Goal: Task Accomplishment & Management: Use online tool/utility

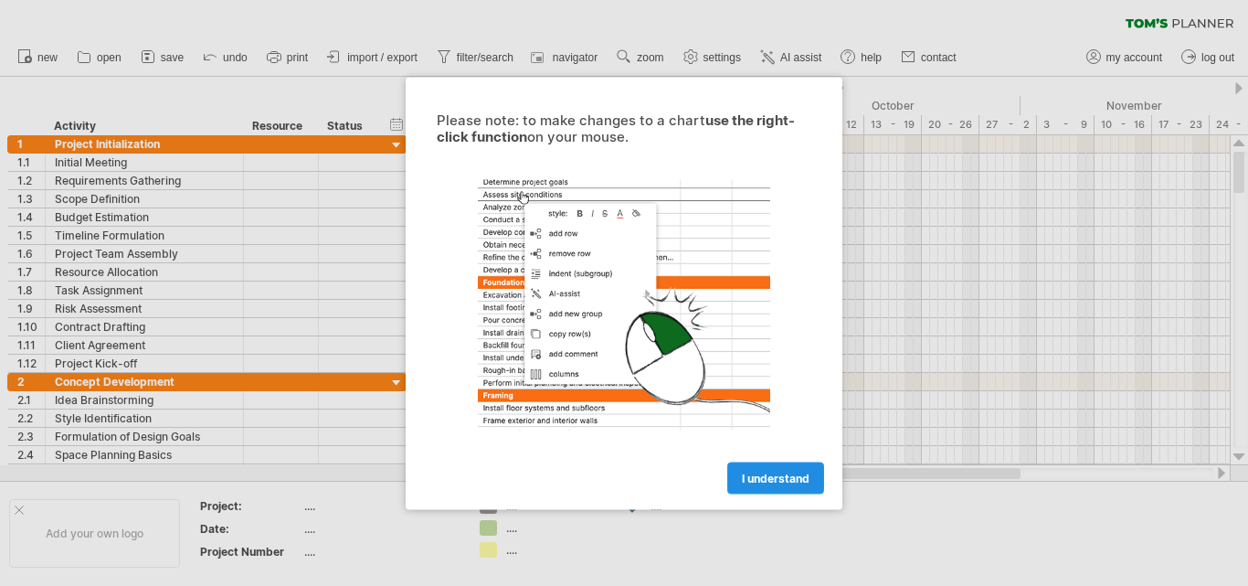
click at [773, 478] on span "I understand" at bounding box center [776, 478] width 68 height 14
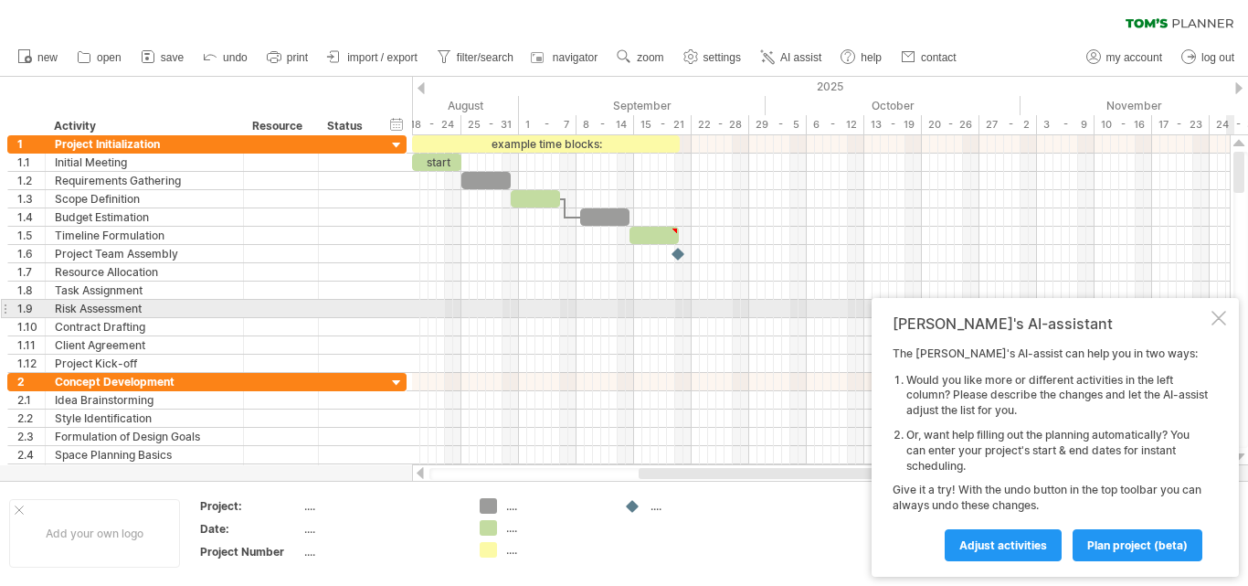
click at [1215, 313] on div at bounding box center [1219, 318] width 15 height 15
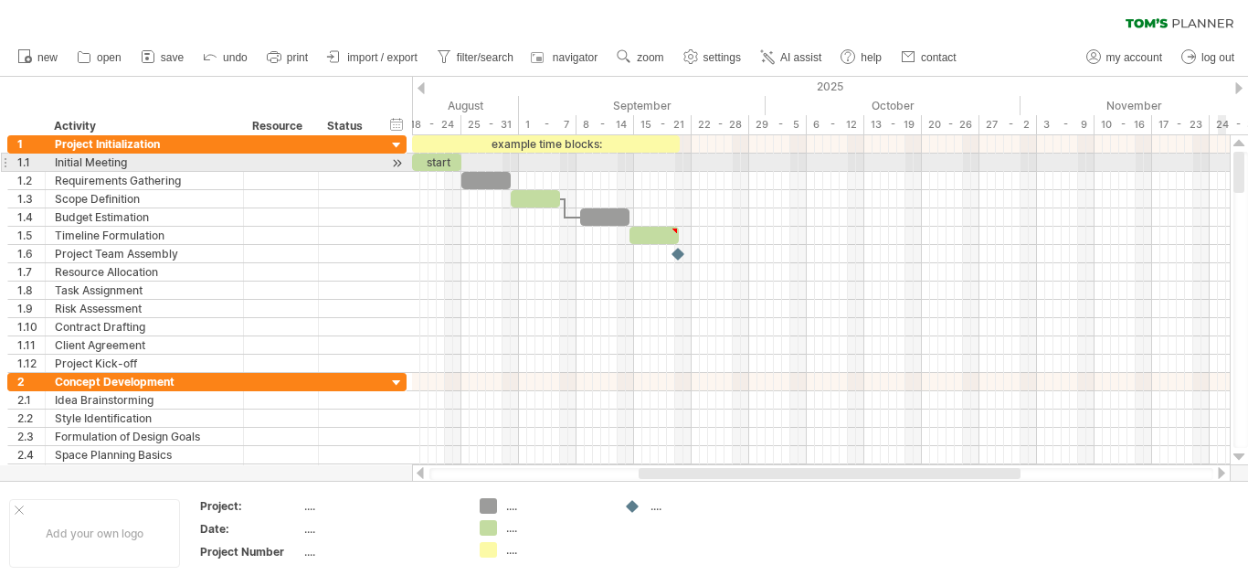
drag, startPoint x: 1239, startPoint y: 165, endPoint x: 1224, endPoint y: 164, distance: 14.7
click at [1224, 164] on div "Trying to reach [DOMAIN_NAME] Connected again... 0% clear filter new 1" at bounding box center [624, 293] width 1248 height 586
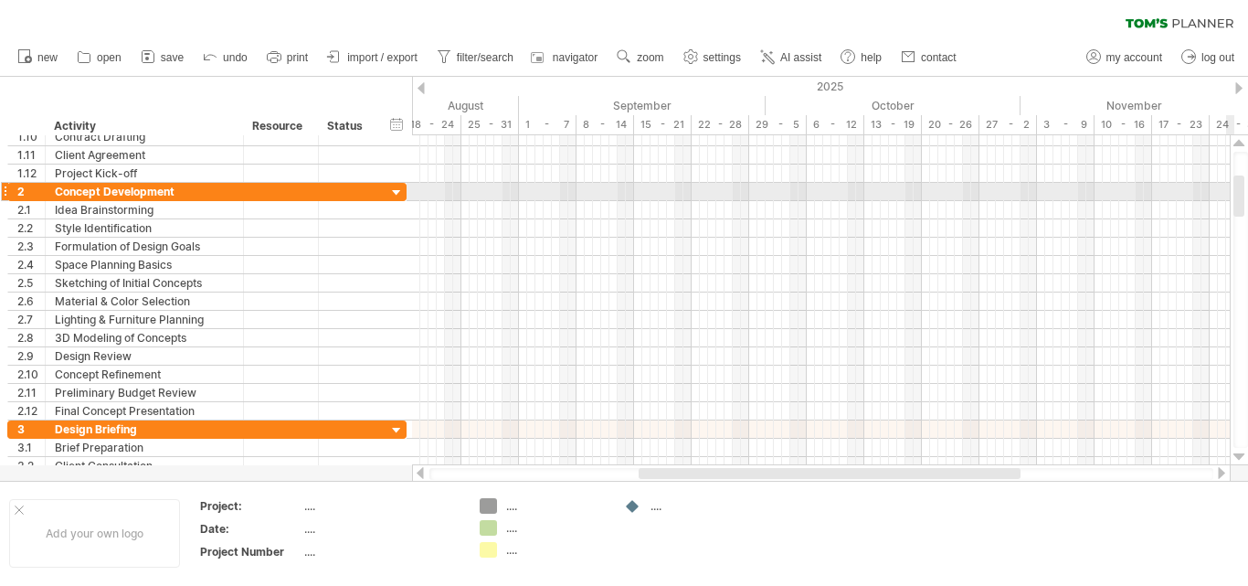
drag, startPoint x: 1238, startPoint y: 164, endPoint x: 1241, endPoint y: 188, distance: 23.9
click at [1241, 188] on div at bounding box center [1238, 195] width 11 height 41
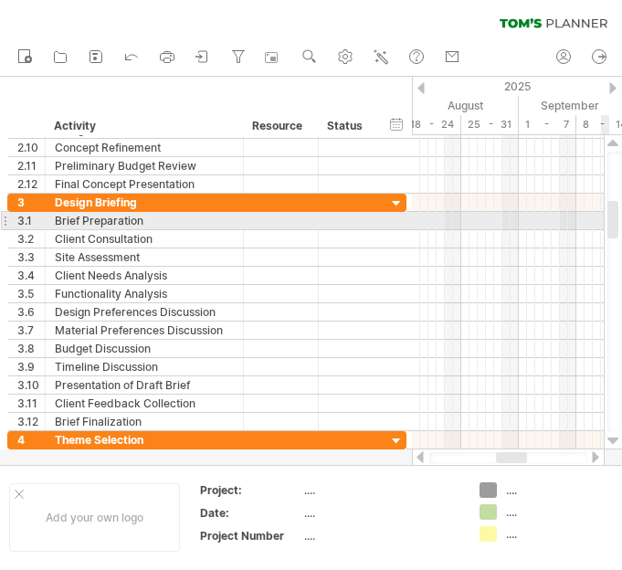
drag, startPoint x: 612, startPoint y: 194, endPoint x: 615, endPoint y: 220, distance: 26.6
click at [615, 220] on div at bounding box center [613, 219] width 11 height 37
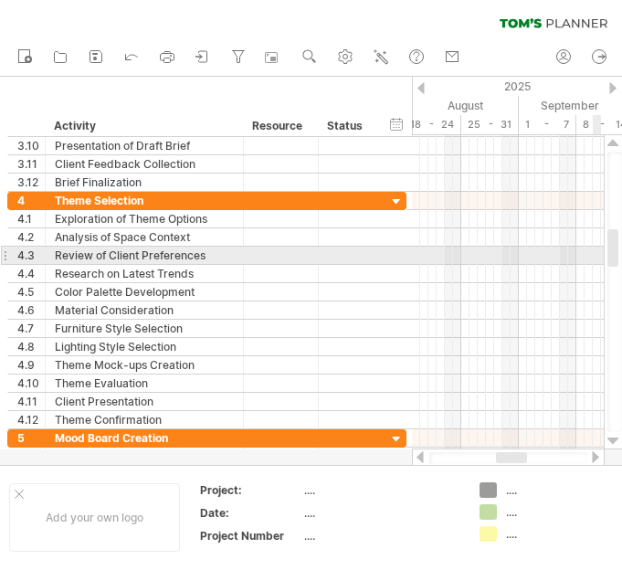
drag, startPoint x: 614, startPoint y: 227, endPoint x: 617, endPoint y: 255, distance: 28.5
click at [617, 255] on div at bounding box center [613, 247] width 11 height 37
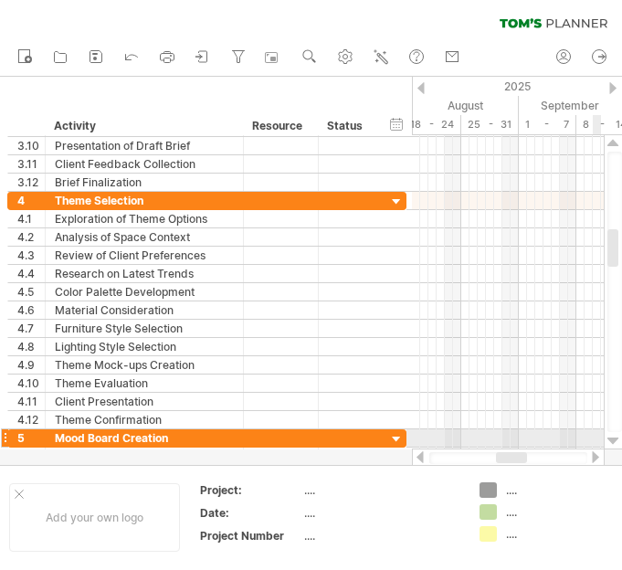
click at [613, 435] on div at bounding box center [614, 441] width 12 height 15
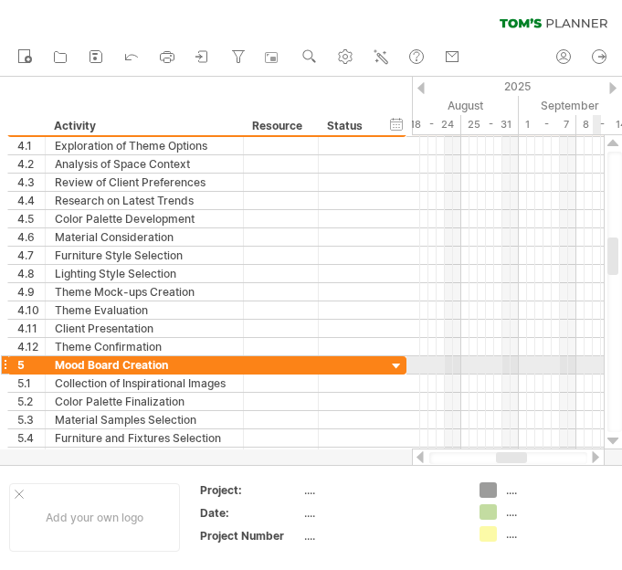
click at [613, 435] on div at bounding box center [614, 441] width 12 height 15
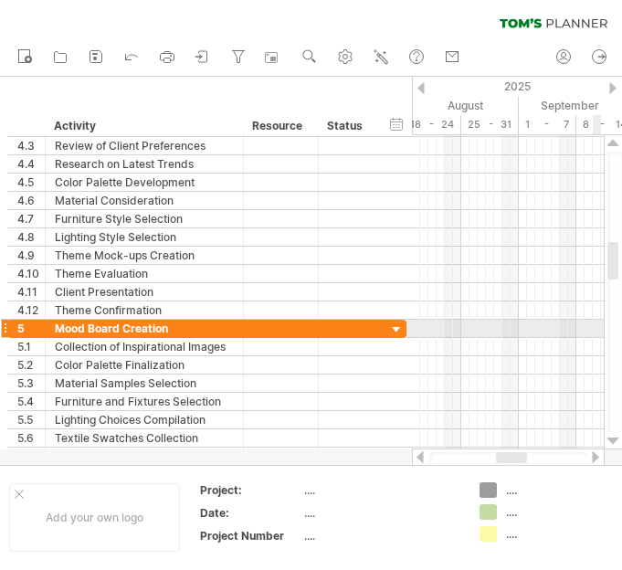
click at [613, 435] on div at bounding box center [614, 441] width 12 height 15
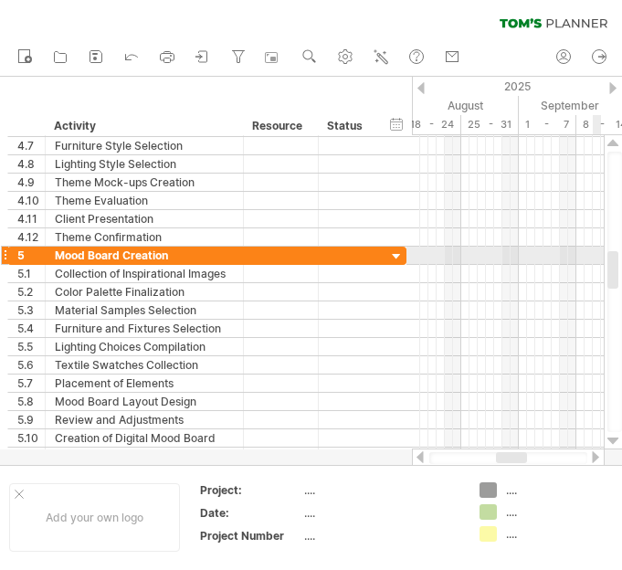
click at [613, 435] on div at bounding box center [614, 441] width 12 height 15
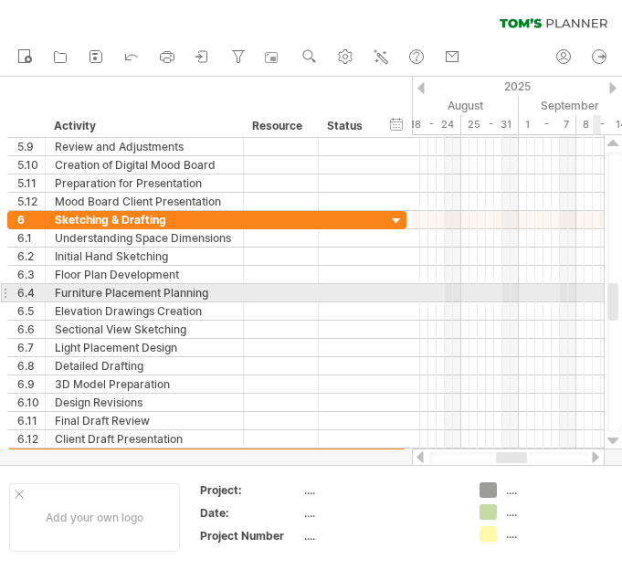
drag, startPoint x: 614, startPoint y: 275, endPoint x: 614, endPoint y: 303, distance: 28.3
click at [614, 303] on div at bounding box center [613, 301] width 11 height 37
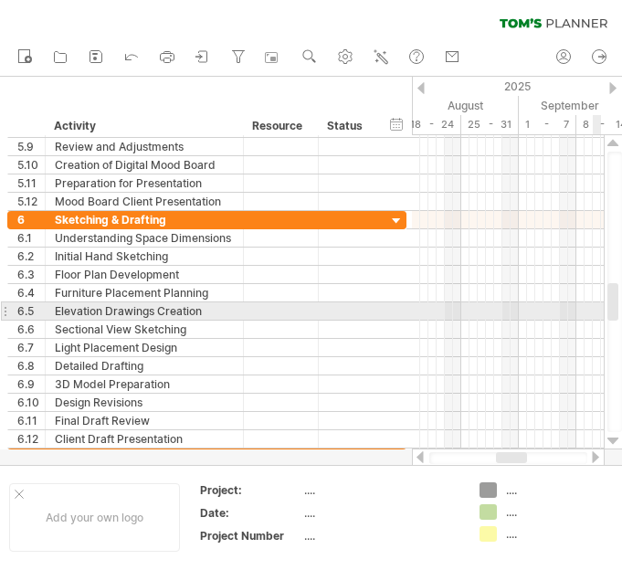
drag, startPoint x: 619, startPoint y: 297, endPoint x: 619, endPoint y: 312, distance: 15.5
click at [619, 312] on div at bounding box center [615, 292] width 15 height 281
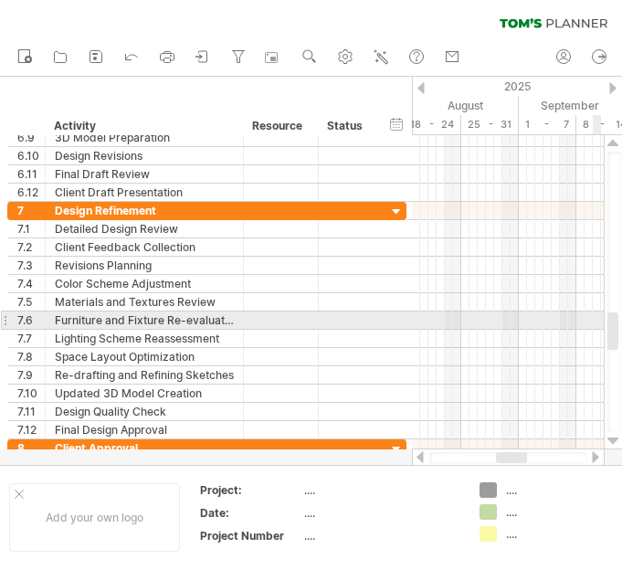
drag, startPoint x: 615, startPoint y: 297, endPoint x: 615, endPoint y: 326, distance: 29.2
click at [615, 326] on div at bounding box center [613, 330] width 11 height 37
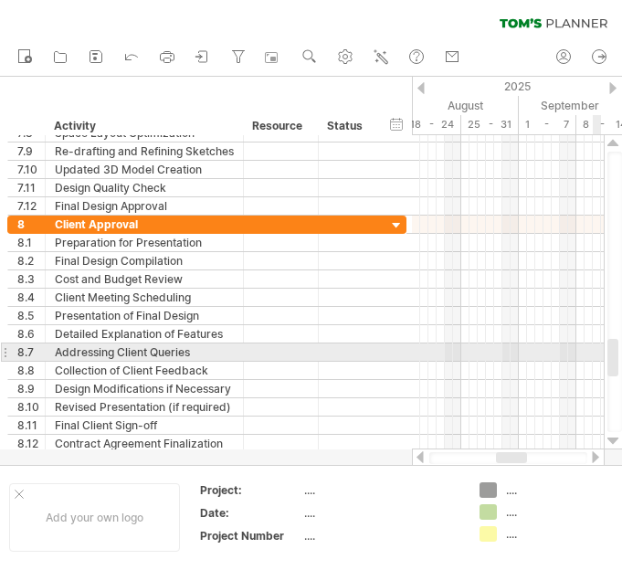
drag, startPoint x: 614, startPoint y: 327, endPoint x: 616, endPoint y: 354, distance: 26.6
click at [616, 354] on div at bounding box center [613, 357] width 11 height 37
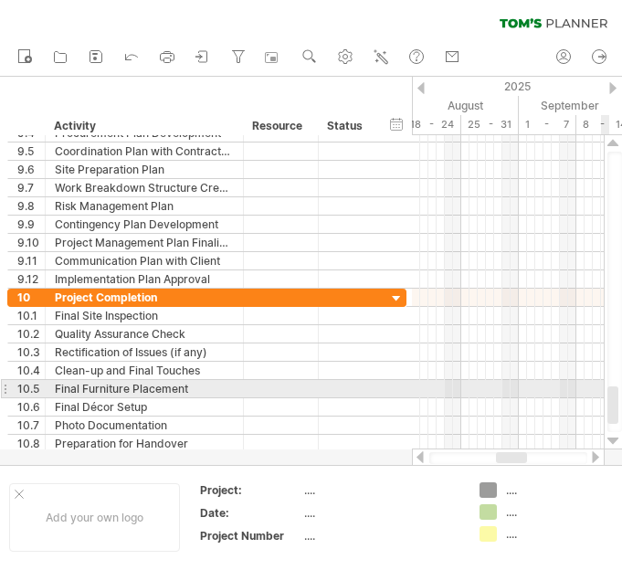
drag, startPoint x: 611, startPoint y: 358, endPoint x: 613, endPoint y: 406, distance: 47.5
click at [613, 406] on div at bounding box center [613, 404] width 11 height 37
